Goal: Information Seeking & Learning: Find specific fact

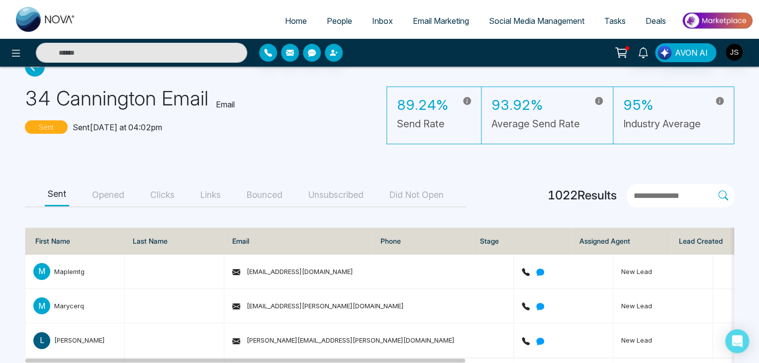
scroll to position [50, 0]
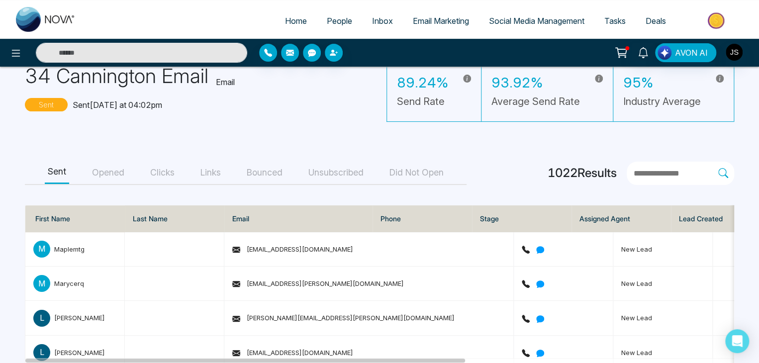
click at [119, 176] on button "Opened" at bounding box center [108, 173] width 38 height 22
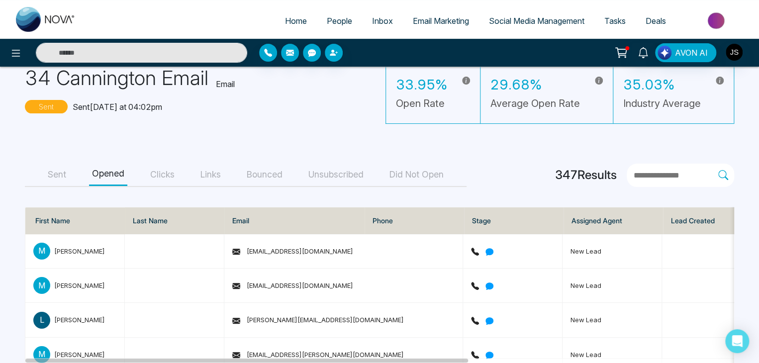
scroll to position [0, 0]
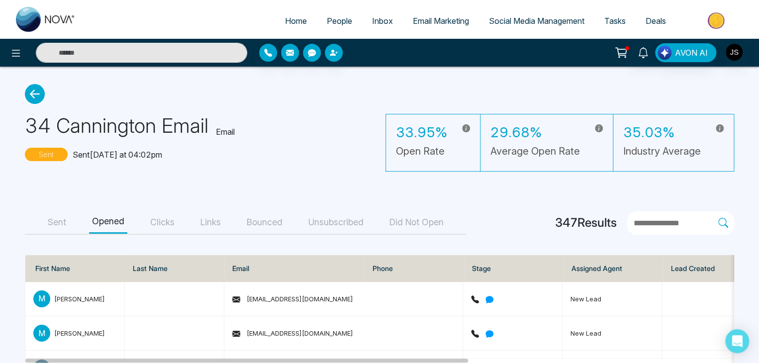
click at [149, 221] on button "Clicks" at bounding box center [162, 222] width 30 height 22
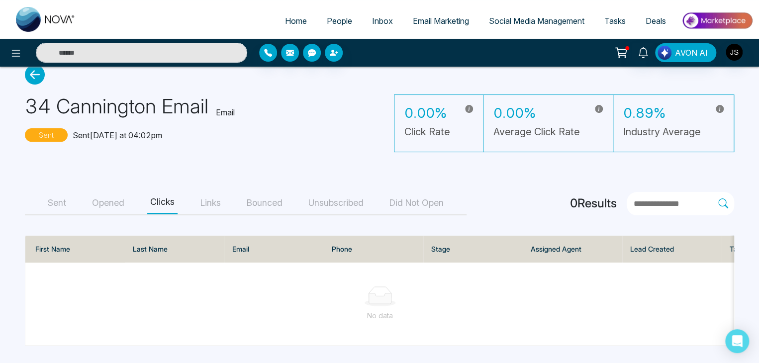
click at [201, 198] on button "Links" at bounding box center [210, 203] width 26 height 22
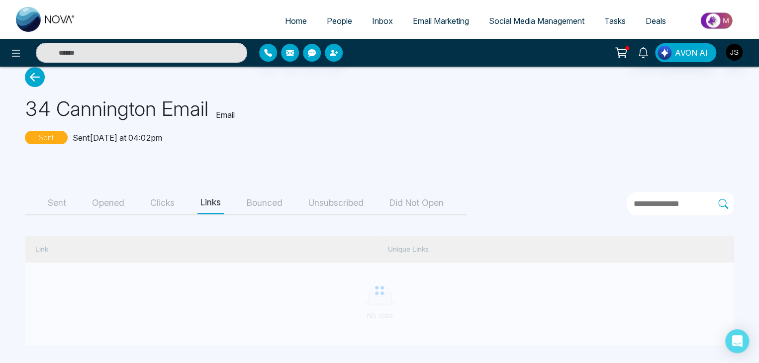
scroll to position [16, 0]
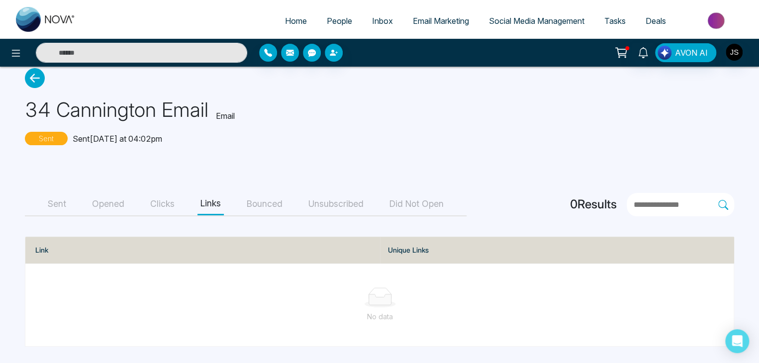
click at [259, 200] on button "Bounced" at bounding box center [265, 204] width 42 height 22
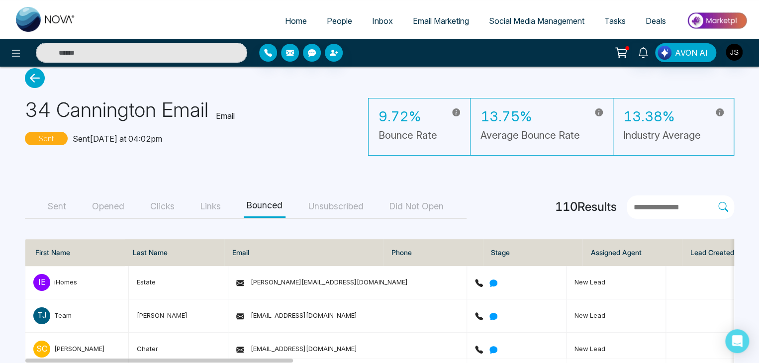
scroll to position [66, 0]
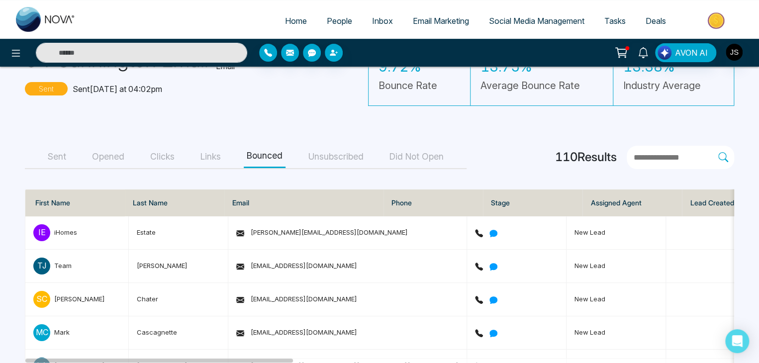
click at [337, 161] on button "Unsubscribed" at bounding box center [335, 157] width 61 height 22
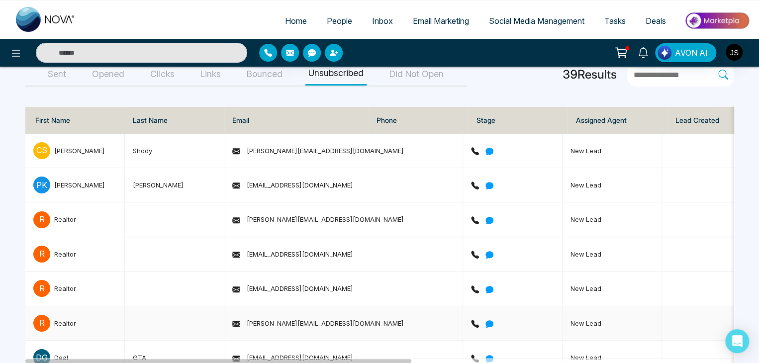
scroll to position [139, 0]
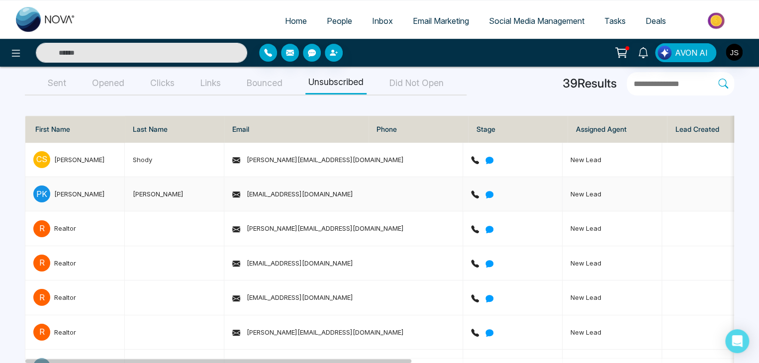
drag, startPoint x: 270, startPoint y: 190, endPoint x: 261, endPoint y: 193, distance: 10.1
click at [261, 193] on span "[EMAIL_ADDRESS][DOMAIN_NAME]" at bounding box center [292, 194] width 121 height 8
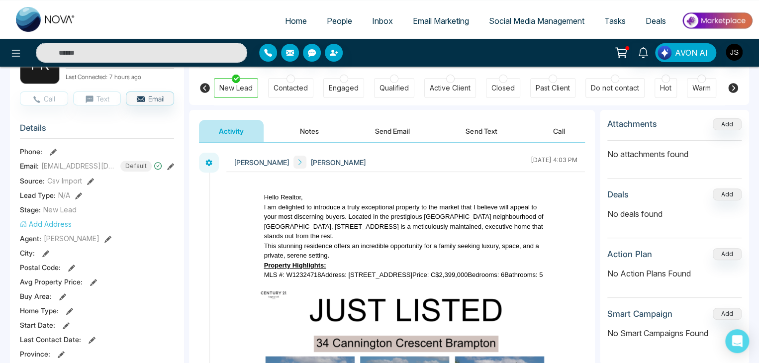
scroll to position [99, 0]
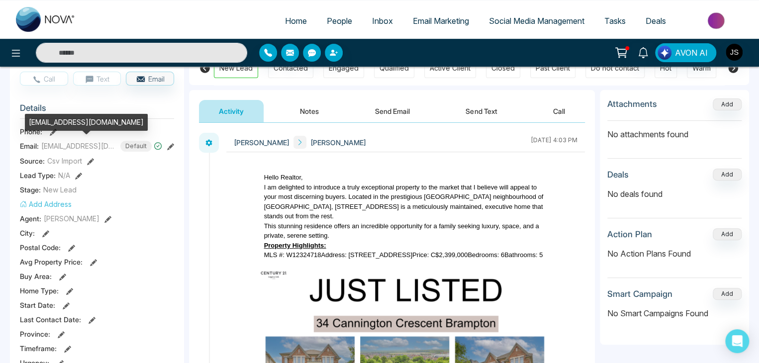
click at [91, 148] on span "[EMAIL_ADDRESS][DOMAIN_NAME]" at bounding box center [78, 146] width 75 height 10
click at [92, 148] on span "[EMAIL_ADDRESS][DOMAIN_NAME]" at bounding box center [78, 146] width 75 height 10
click at [97, 144] on span "[EMAIL_ADDRESS][DOMAIN_NAME]" at bounding box center [78, 146] width 75 height 10
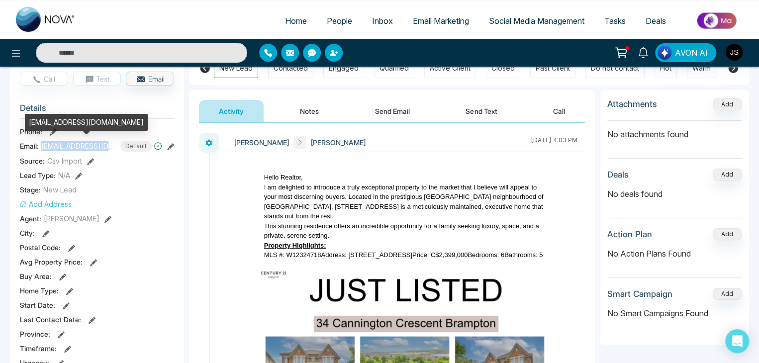
drag, startPoint x: 42, startPoint y: 145, endPoint x: 100, endPoint y: 147, distance: 58.7
click at [100, 147] on span "[EMAIL_ADDRESS][DOMAIN_NAME]" at bounding box center [78, 146] width 75 height 10
copy span "kosteckirealestate"
